Goal: Information Seeking & Learning: Learn about a topic

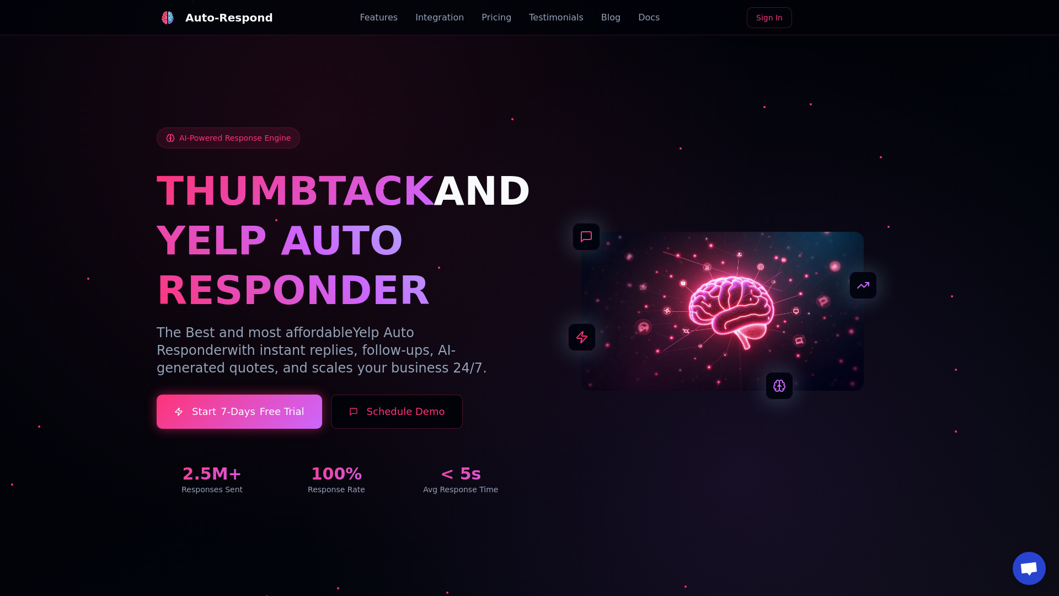
click at [601, 18] on link "Blog" at bounding box center [610, 17] width 19 height 13
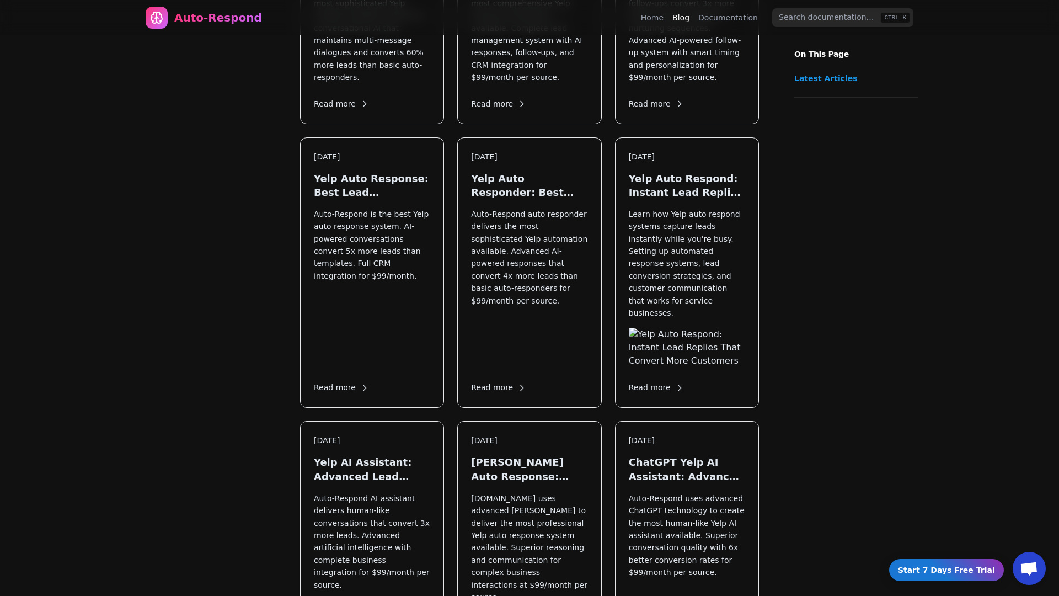
scroll to position [1349, 0]
